Goal: Information Seeking & Learning: Learn about a topic

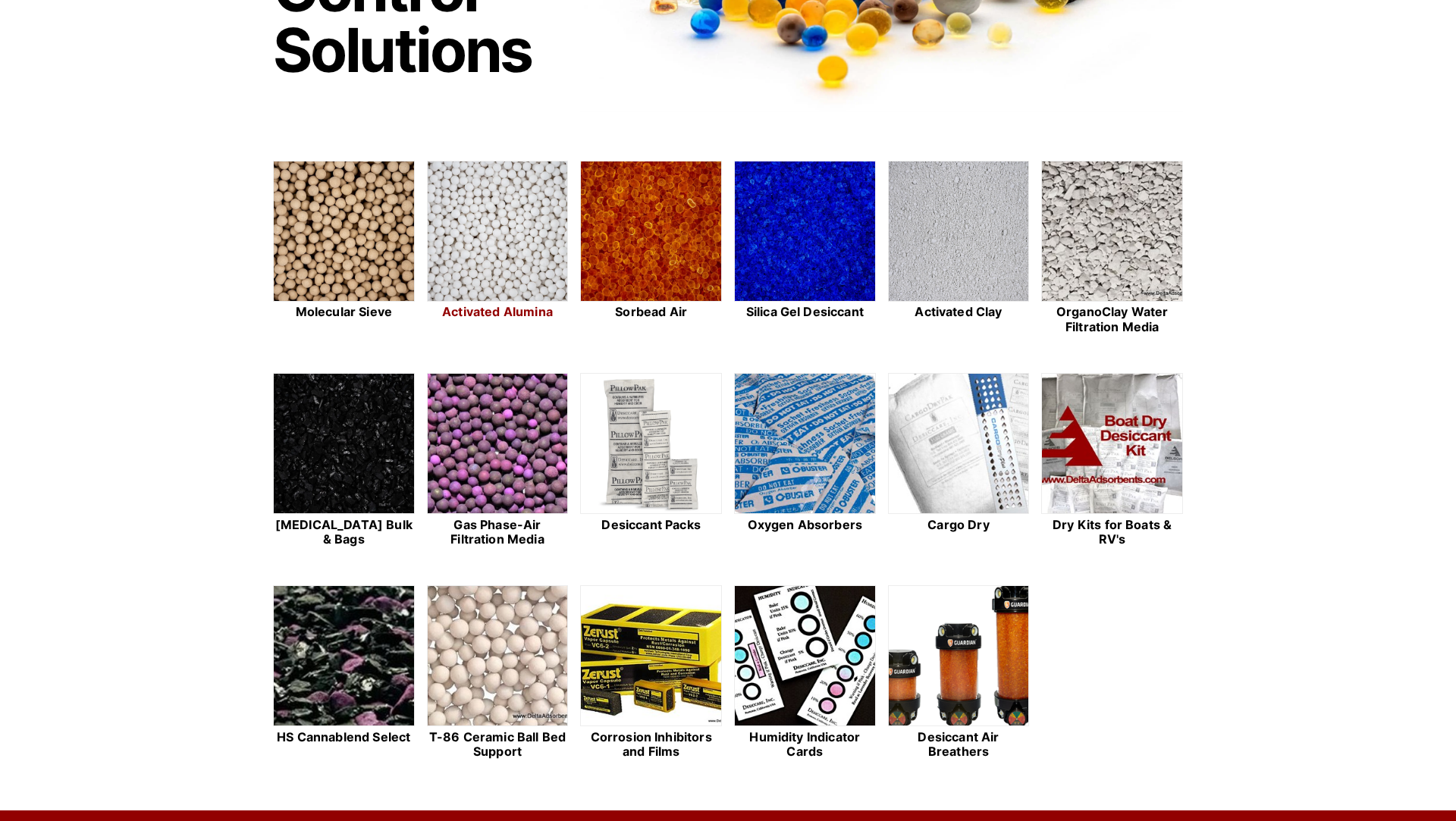
scroll to position [311, 0]
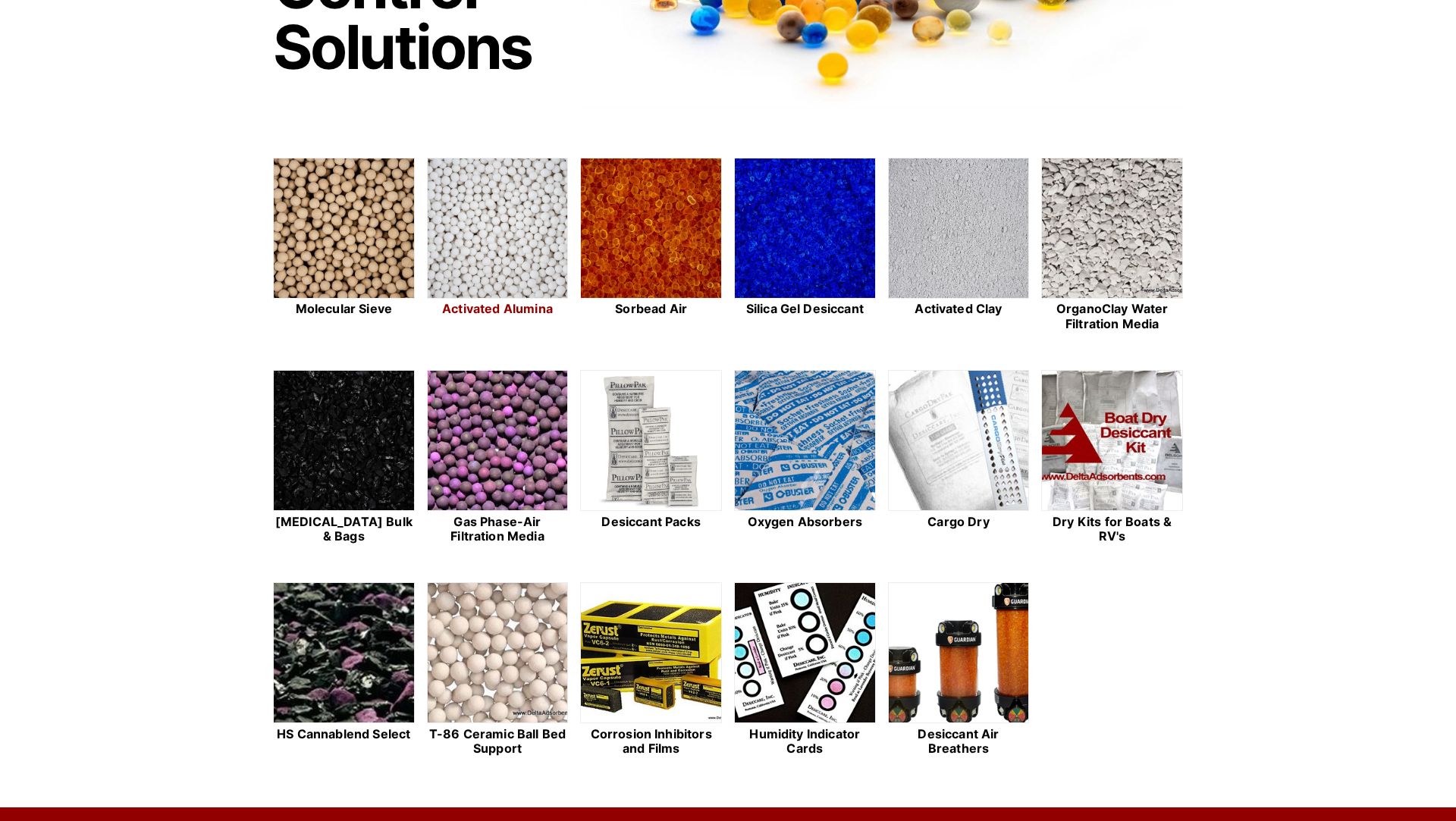
click at [487, 247] on img at bounding box center [497, 229] width 140 height 141
click at [354, 231] on img at bounding box center [344, 229] width 140 height 141
click at [393, 220] on img at bounding box center [344, 229] width 140 height 141
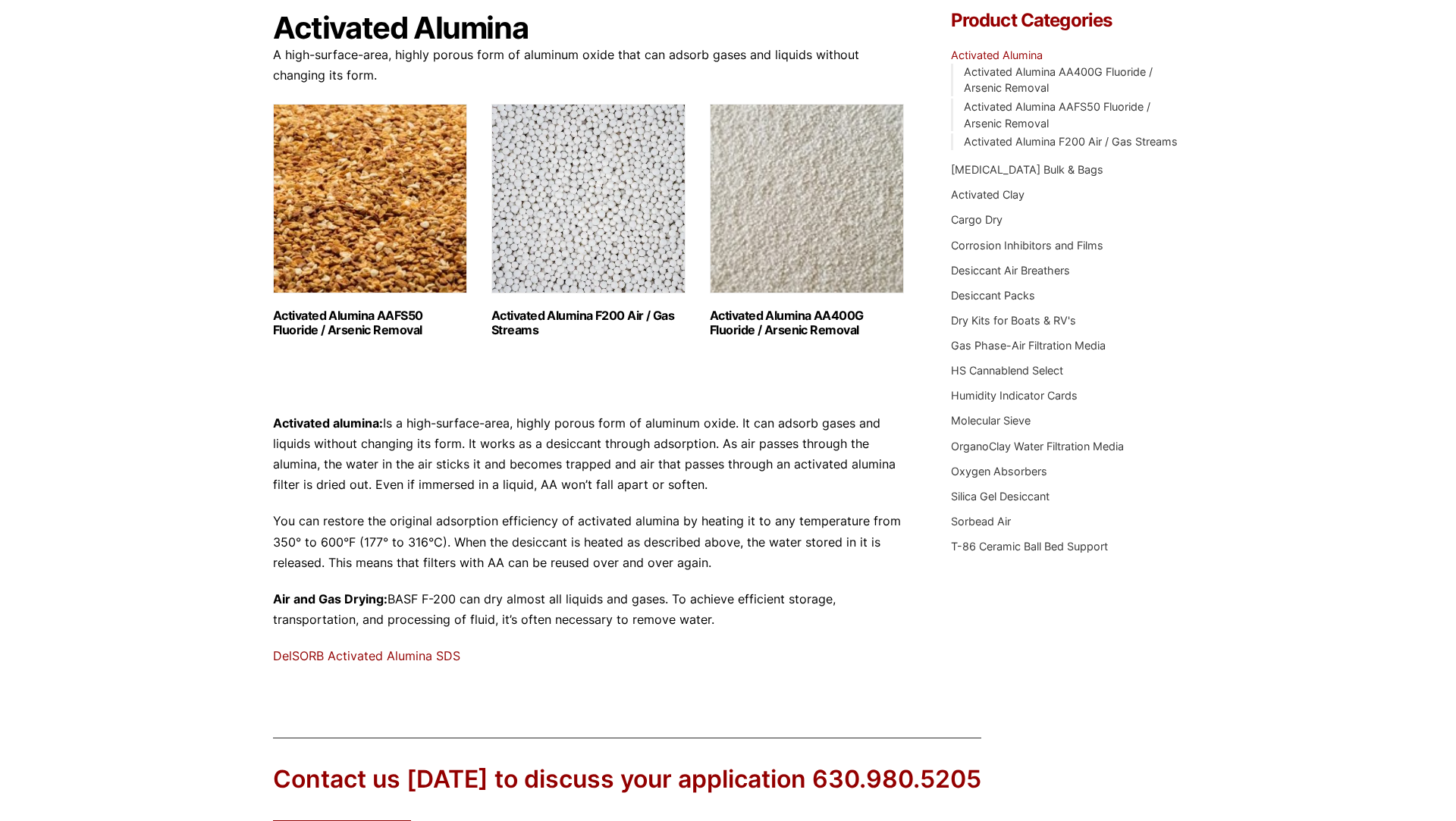
scroll to position [157, 0]
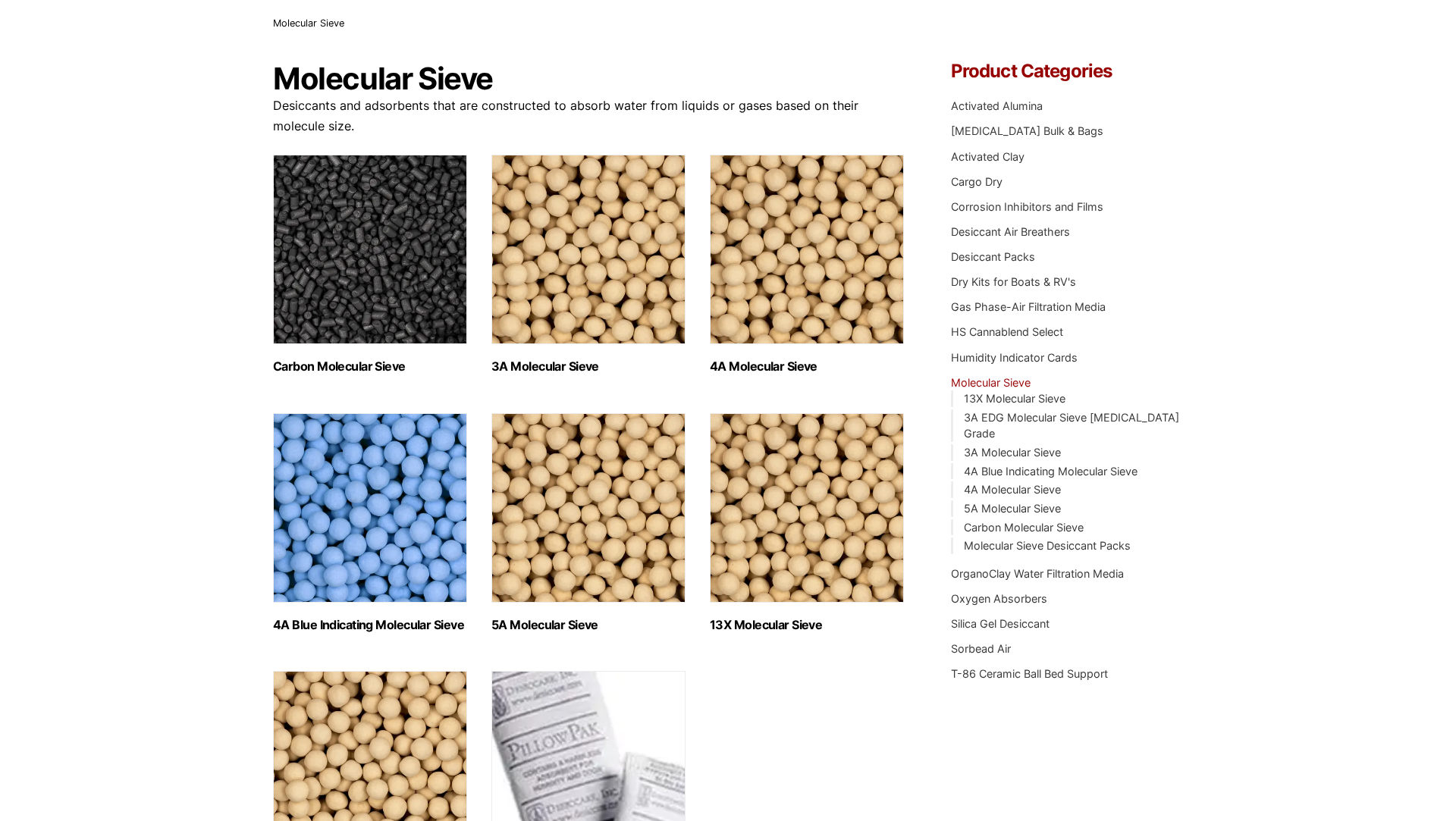
scroll to position [97, 0]
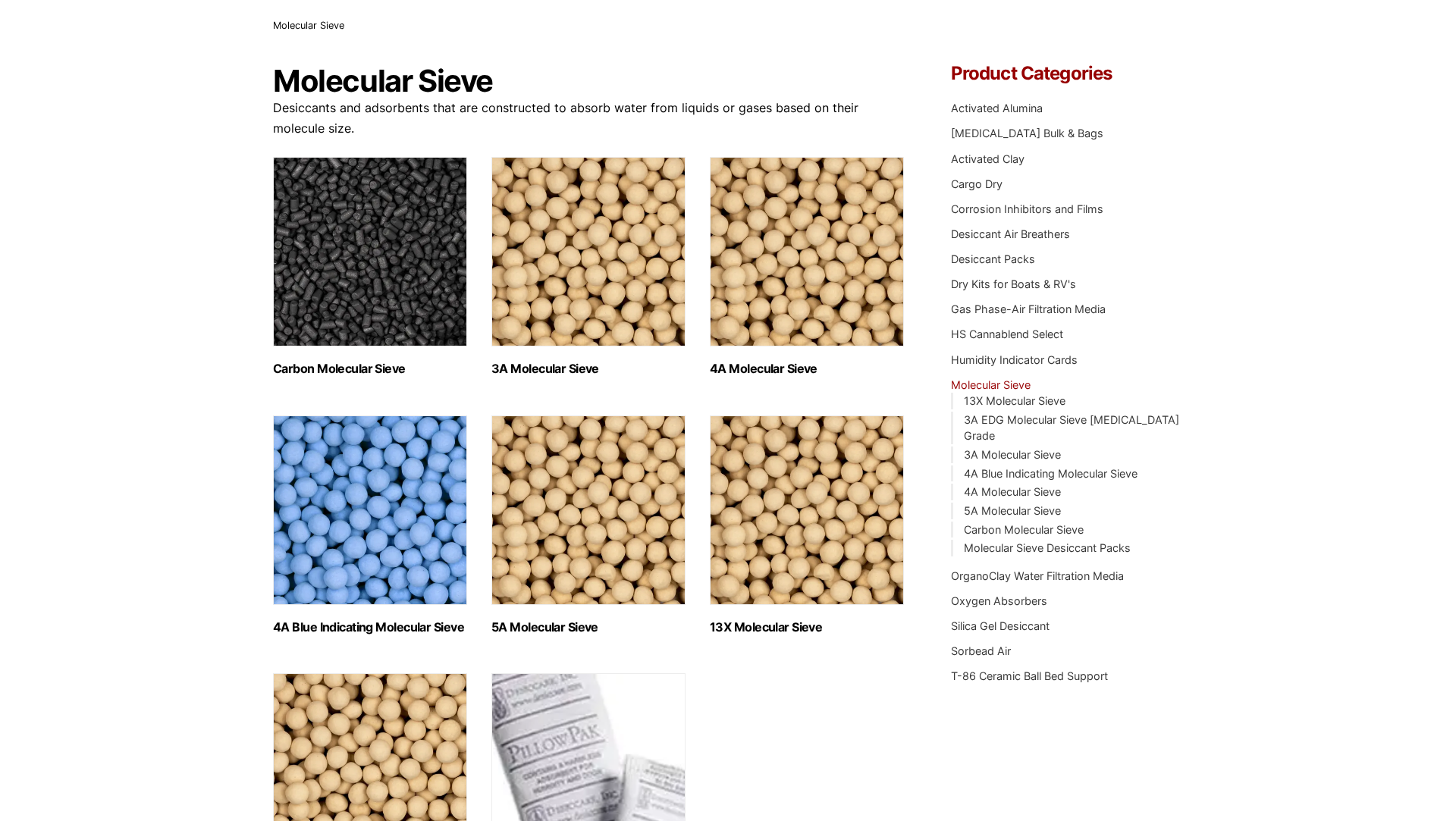
click at [636, 469] on img "Visit product category 5A Molecular Sieve" at bounding box center [587, 510] width 194 height 189
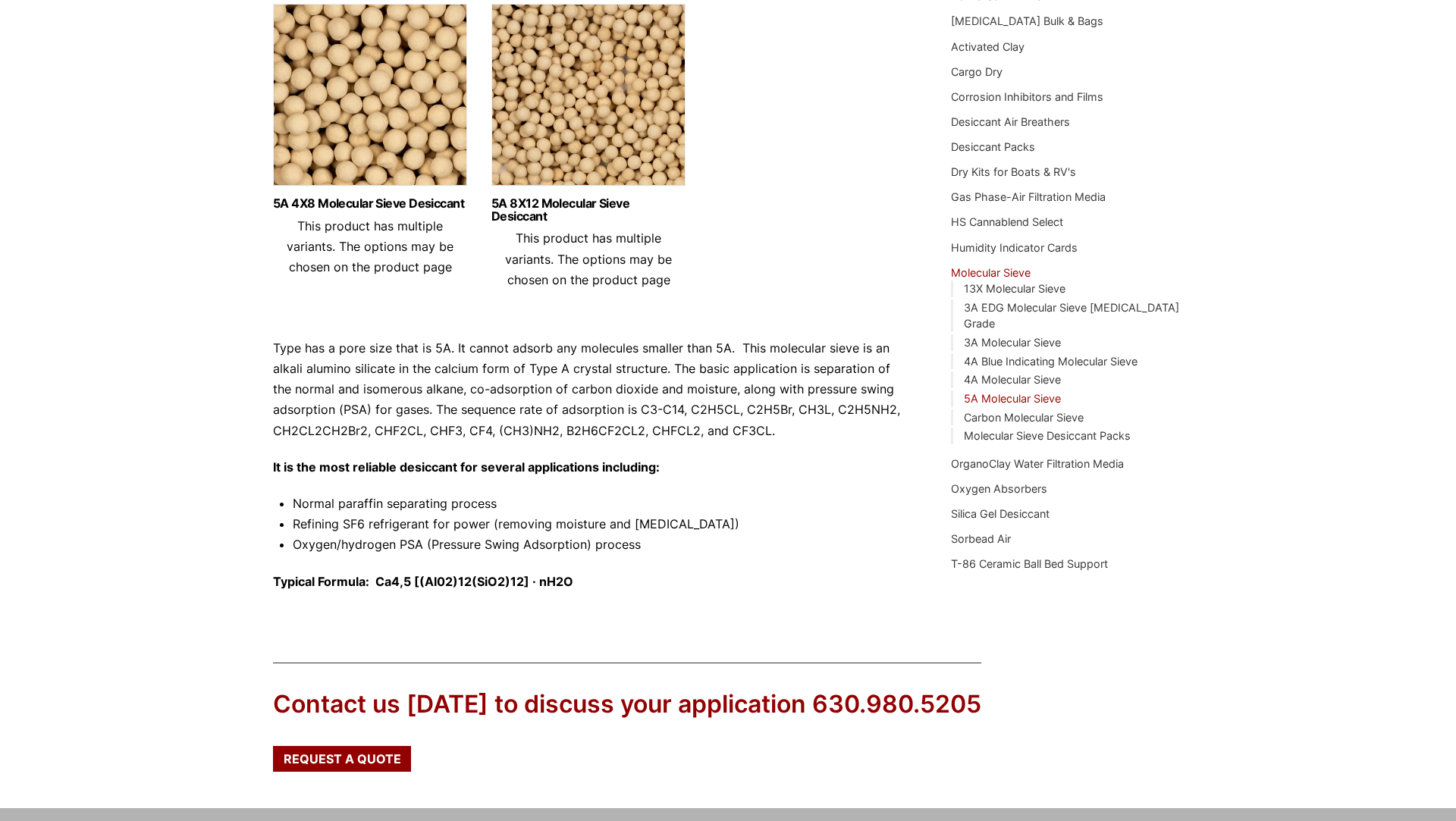
scroll to position [233, 0]
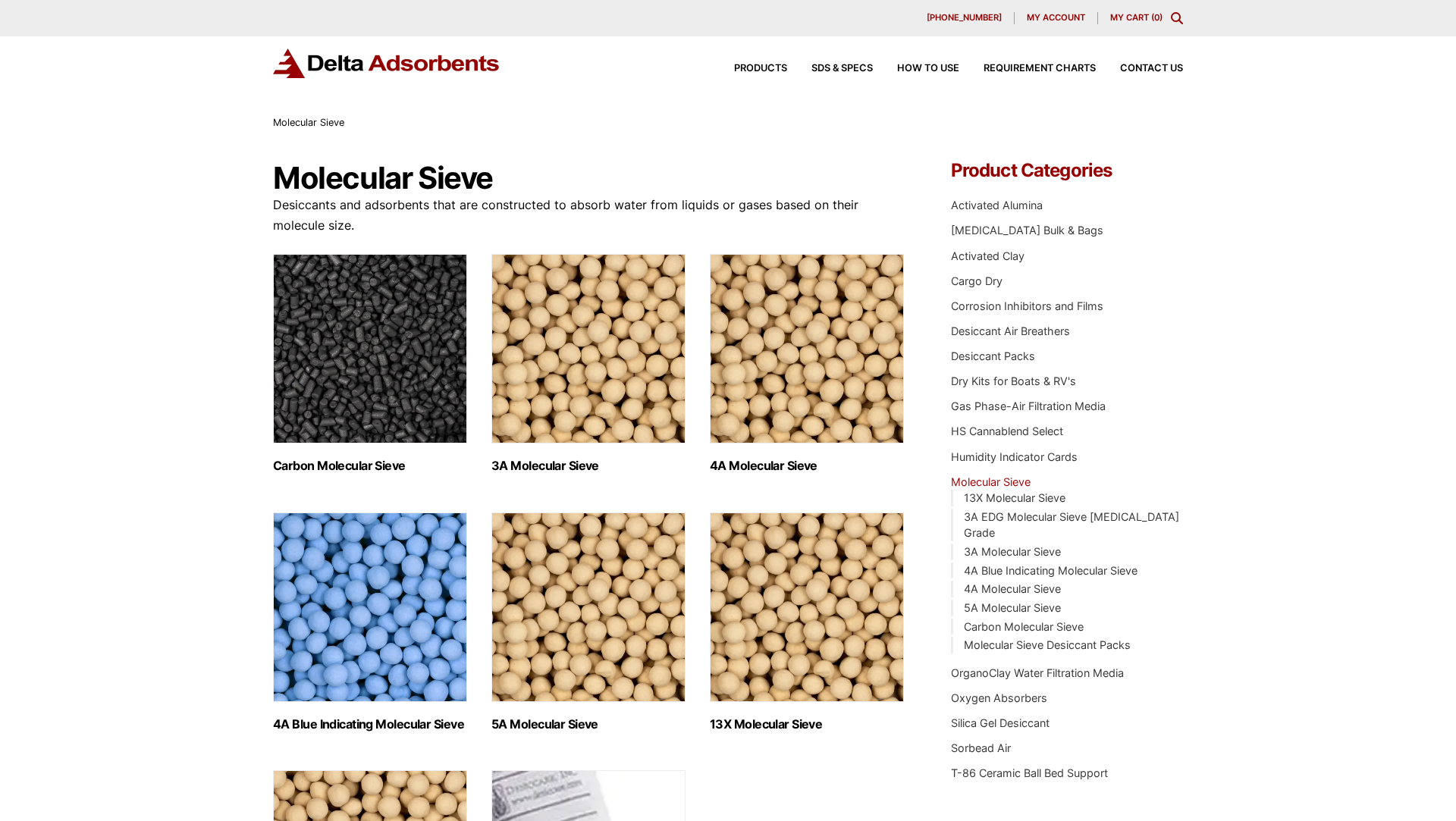
click at [803, 334] on img "Visit product category 4A Molecular Sieve" at bounding box center [806, 349] width 194 height 189
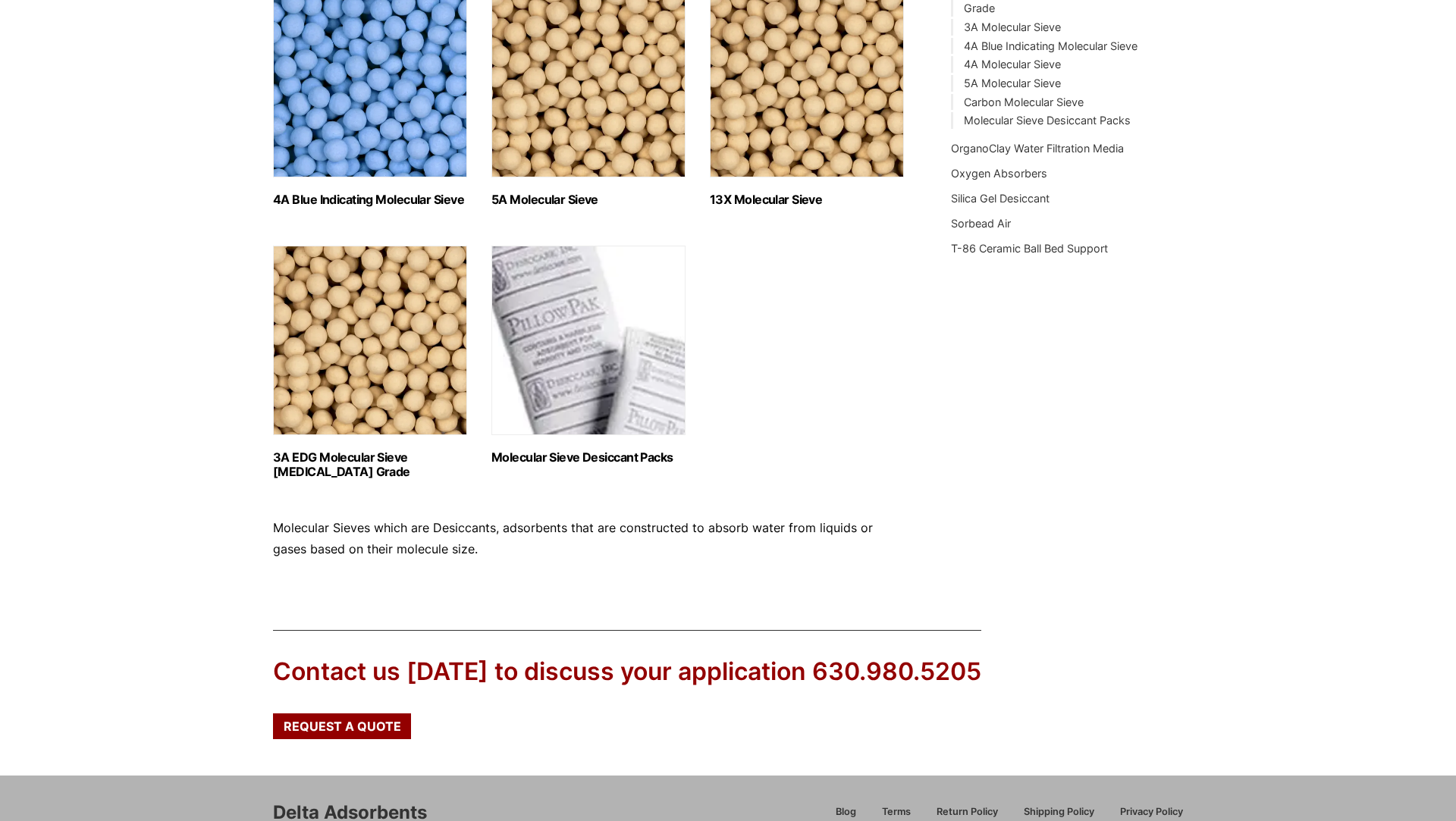
scroll to position [644, 0]
